Goal: Task Accomplishment & Management: Manage account settings

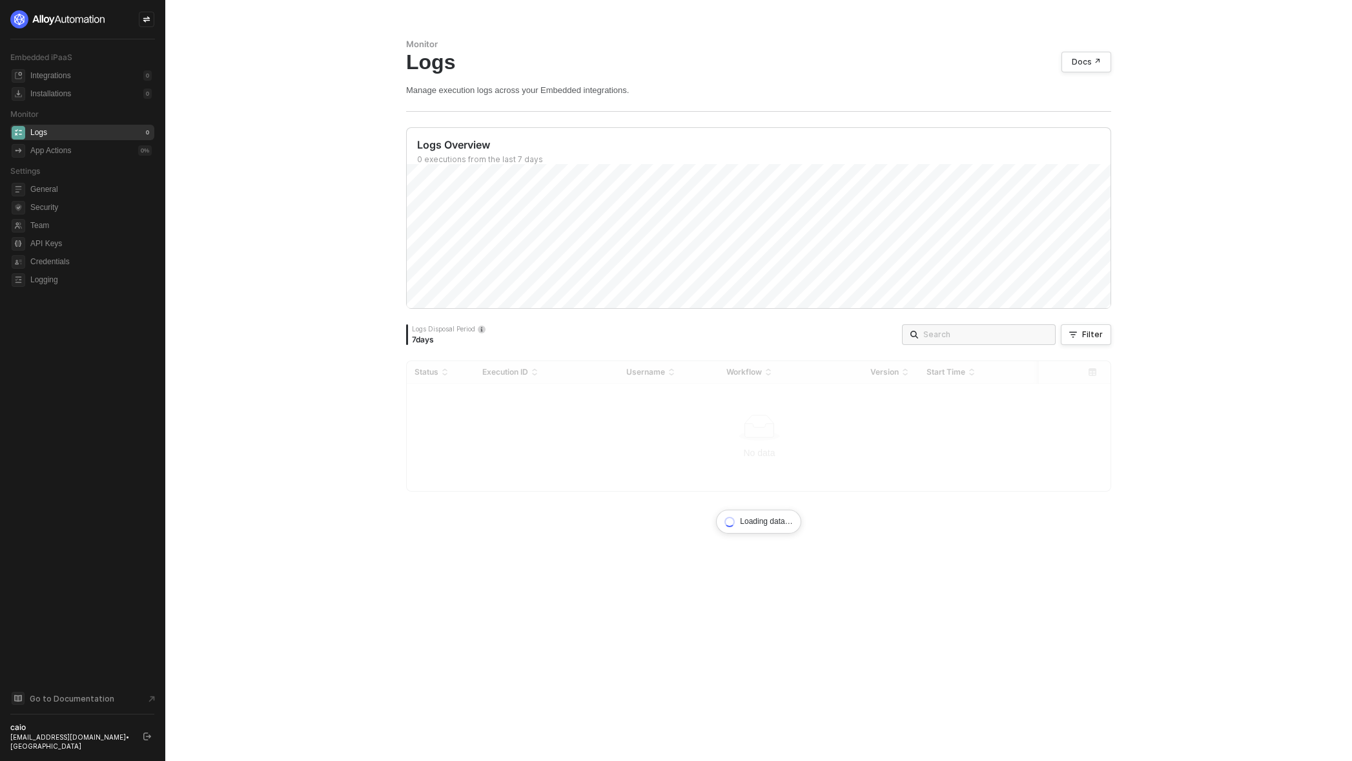
click at [146, 740] on icon "logout" at bounding box center [147, 736] width 8 height 8
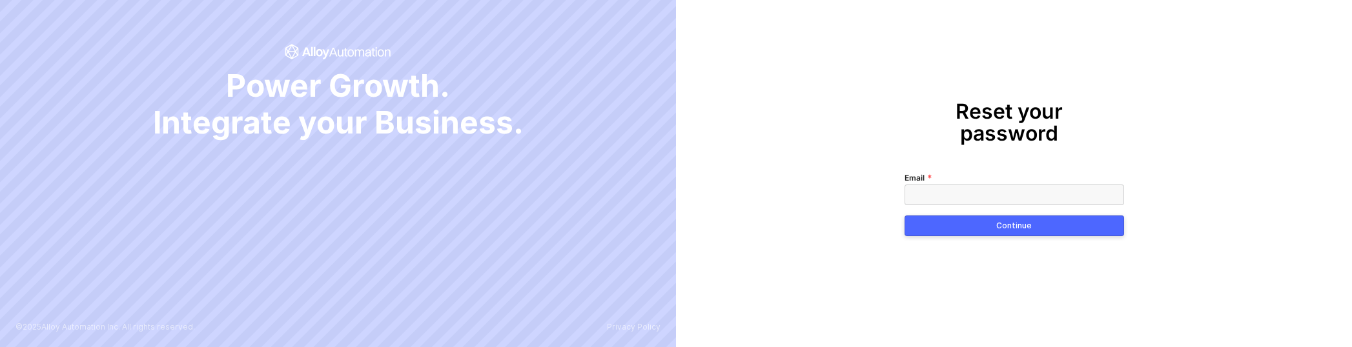
click at [937, 187] on input "Email" at bounding box center [1015, 195] width 220 height 21
type input "[EMAIL_ADDRESS][DOMAIN_NAME]"
click at [958, 216] on button "Continue" at bounding box center [1015, 226] width 220 height 21
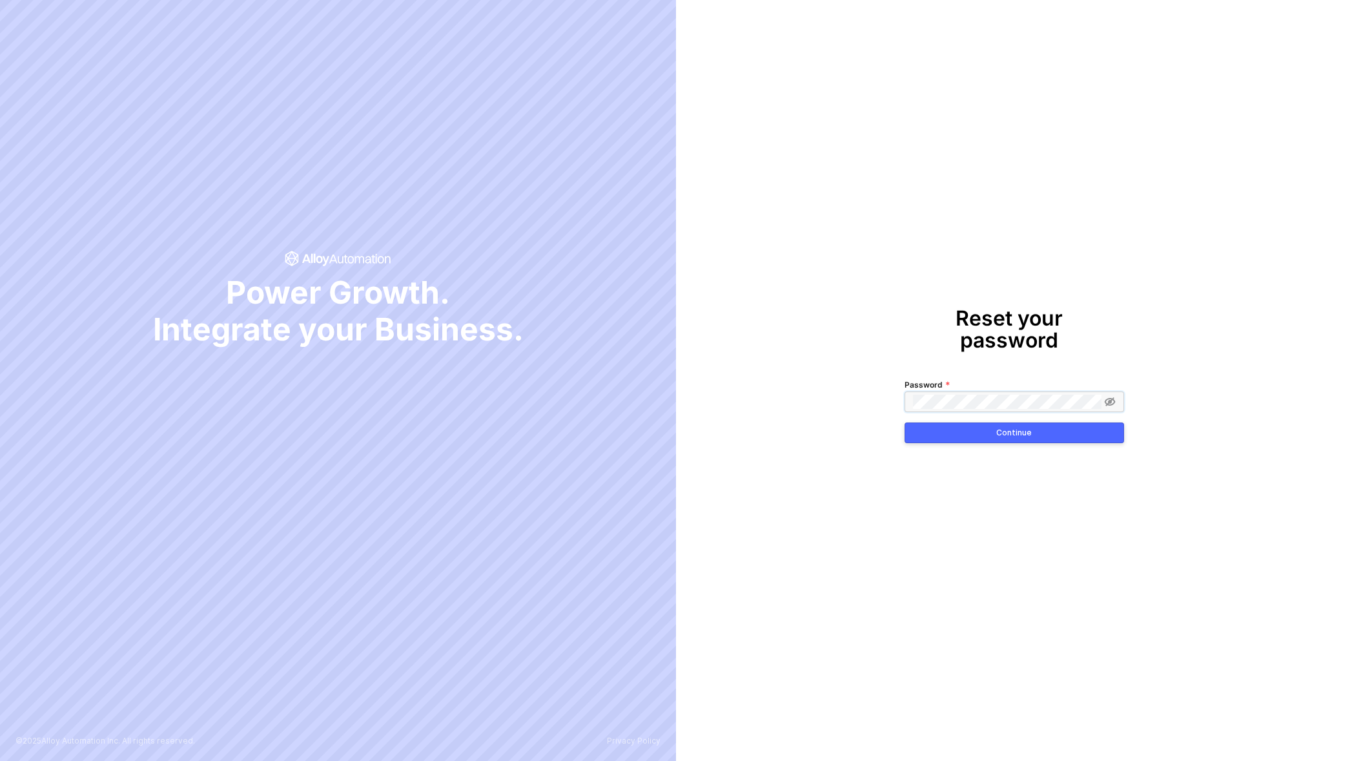
click at [939, 400] on span at bounding box center [1015, 401] width 220 height 21
click at [1005, 428] on button "Continue" at bounding box center [1015, 432] width 220 height 21
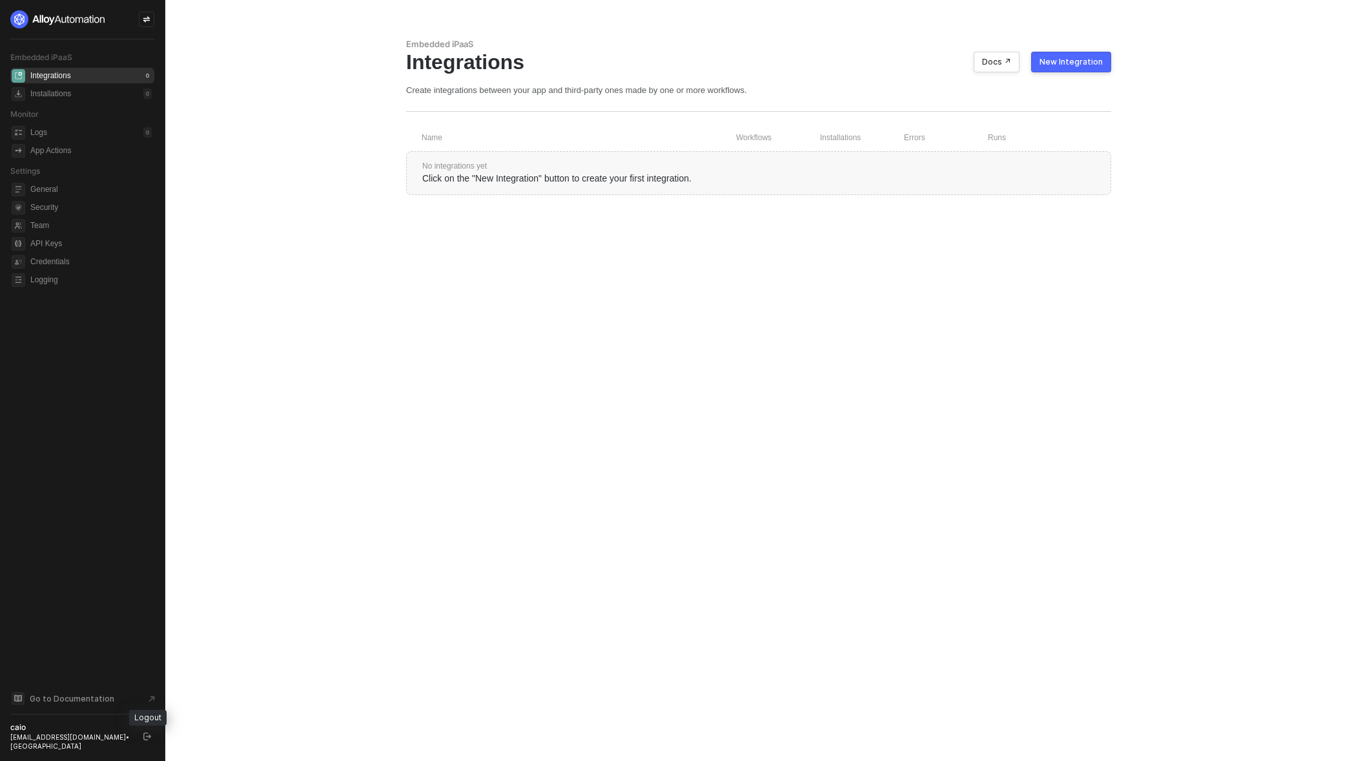
click at [149, 737] on icon "logout" at bounding box center [147, 736] width 8 height 8
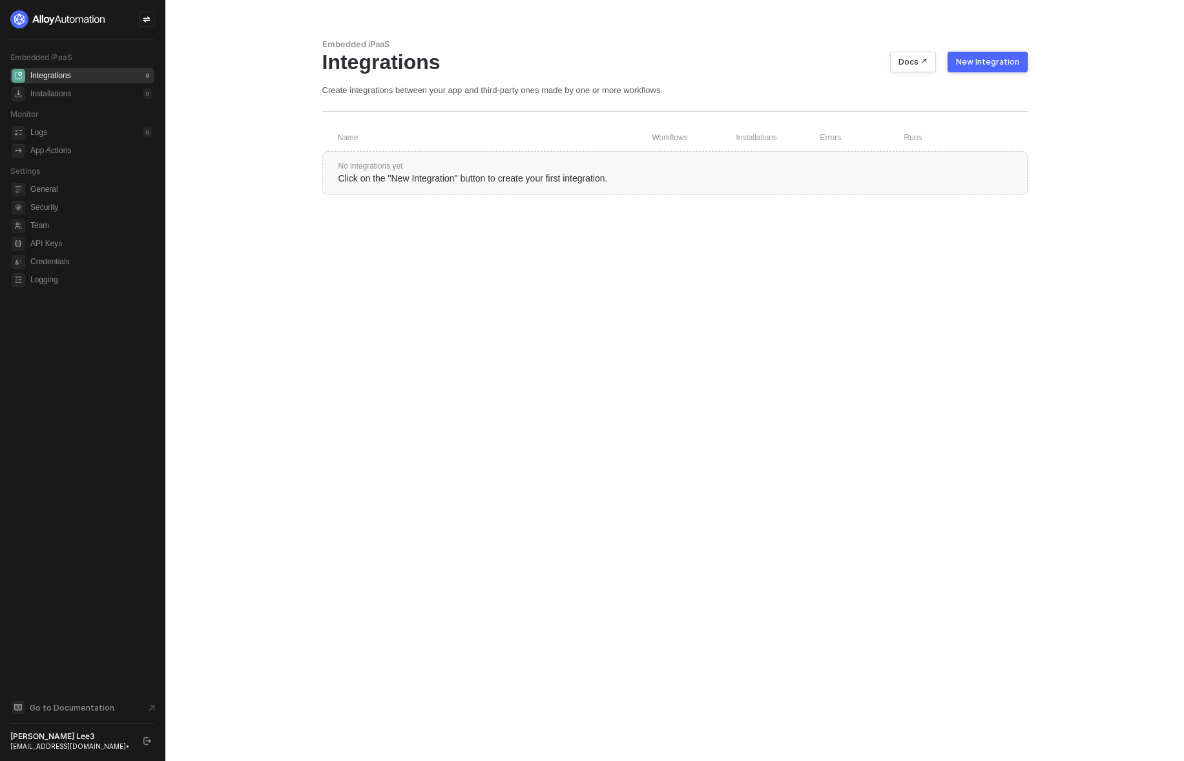
click at [148, 737] on icon "logout" at bounding box center [147, 741] width 8 height 8
drag, startPoint x: 1174, startPoint y: 357, endPoint x: 1090, endPoint y: 368, distance: 84.0
click at [1173, 347] on main "Embedded iPaaS Integrations Docs ↗ New Integration Create integrations between …" at bounding box center [592, 380] width 1184 height 761
click at [141, 347] on button "button" at bounding box center [148, 741] width 16 height 16
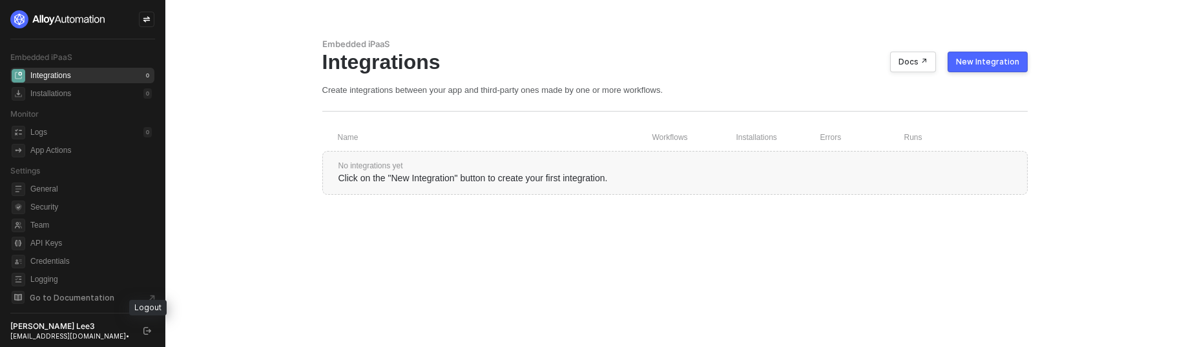
click at [150, 330] on icon "logout" at bounding box center [147, 331] width 8 height 8
click at [145, 331] on icon "logout" at bounding box center [147, 331] width 8 height 8
